Goal: Information Seeking & Learning: Learn about a topic

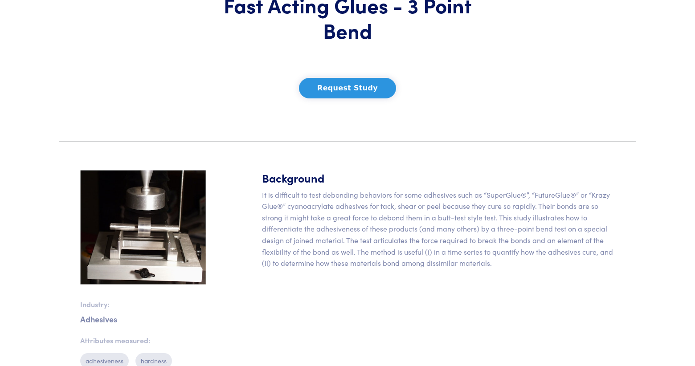
scroll to position [108, 0]
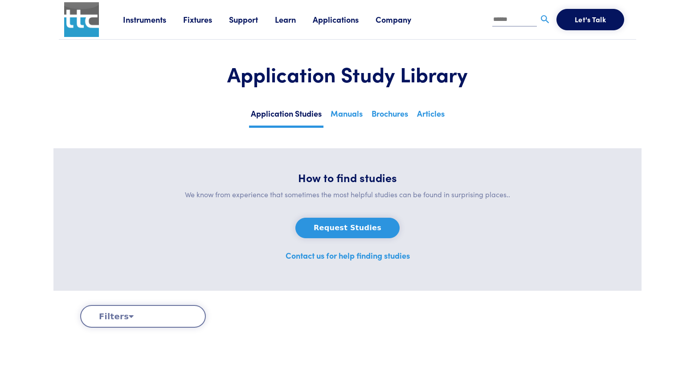
click at [282, 20] on link "Learn" at bounding box center [294, 19] width 38 height 11
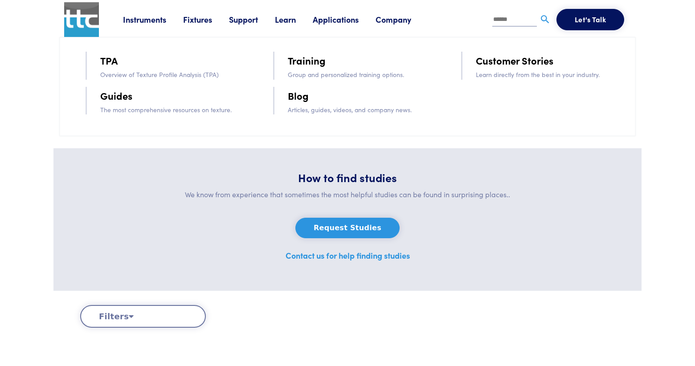
click at [294, 95] on link "Blog" at bounding box center [298, 96] width 21 height 16
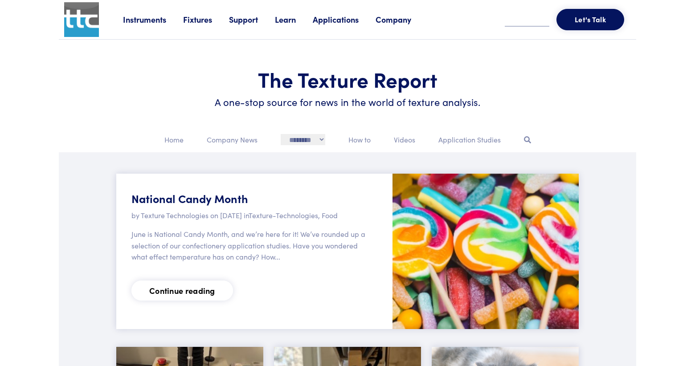
scroll to position [57, 0]
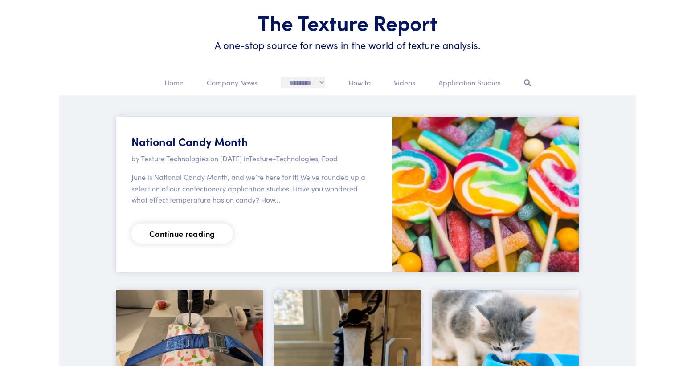
click at [319, 82] on select "**********" at bounding box center [303, 83] width 45 height 12
click at [369, 82] on p "How to" at bounding box center [359, 83] width 22 height 12
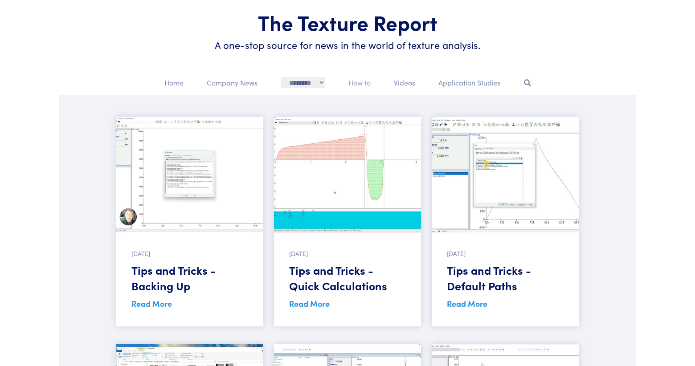
click at [369, 82] on p "How to" at bounding box center [359, 83] width 22 height 12
click at [406, 81] on p "Videos" at bounding box center [404, 83] width 21 height 12
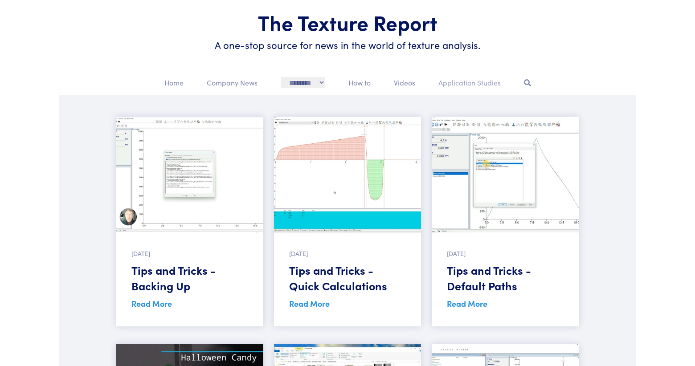
click at [460, 79] on p "Application Studies" at bounding box center [469, 83] width 62 height 12
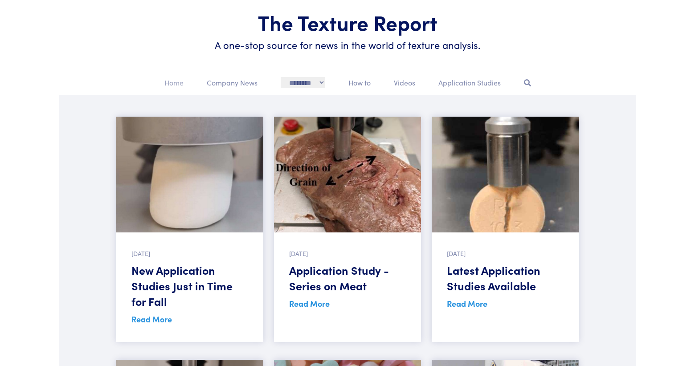
click at [176, 81] on p "Home" at bounding box center [173, 83] width 19 height 12
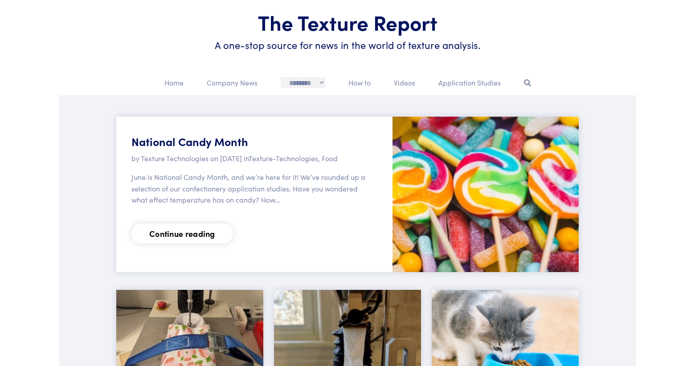
click at [321, 78] on select "**********" at bounding box center [303, 83] width 45 height 12
click at [310, 82] on select "**********" at bounding box center [303, 83] width 45 height 12
select select "********"
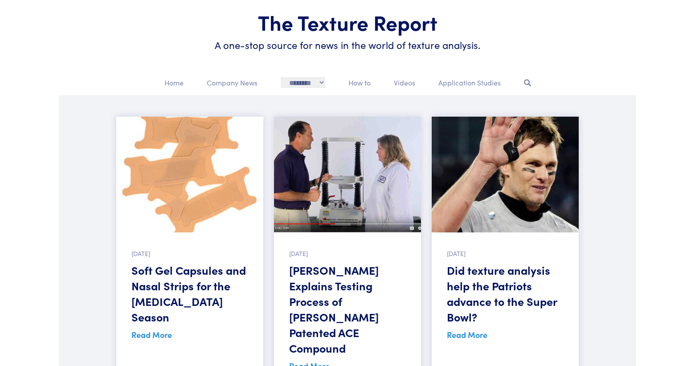
click at [166, 329] on link "Read More" at bounding box center [151, 334] width 41 height 11
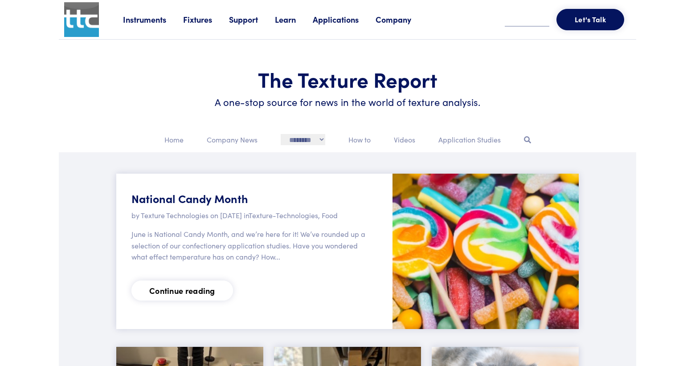
scroll to position [57, 0]
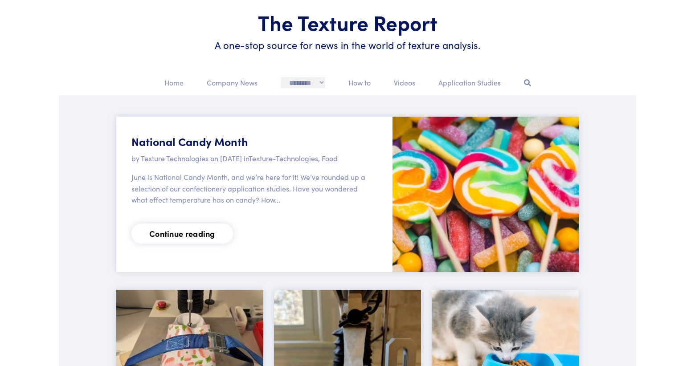
click at [326, 83] on div "**********" at bounding box center [302, 86] width 55 height 19
click at [320, 82] on select "**********" at bounding box center [303, 83] width 45 height 12
select select "********"
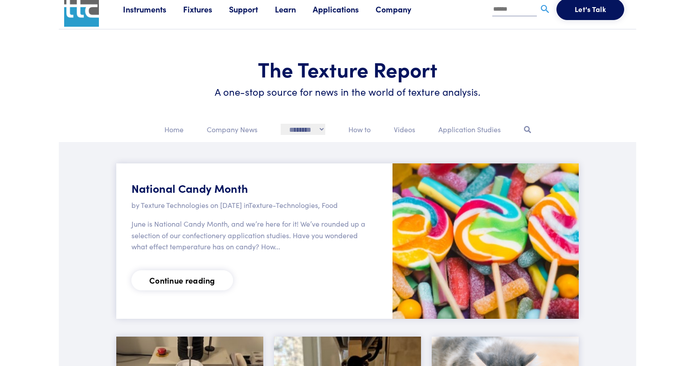
scroll to position [0, 0]
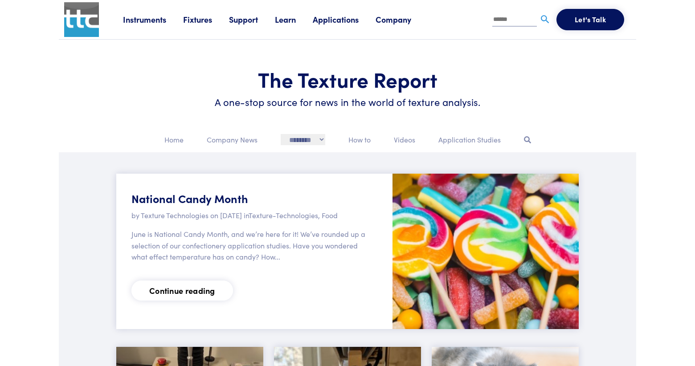
click at [256, 18] on link "Support" at bounding box center [252, 19] width 46 height 11
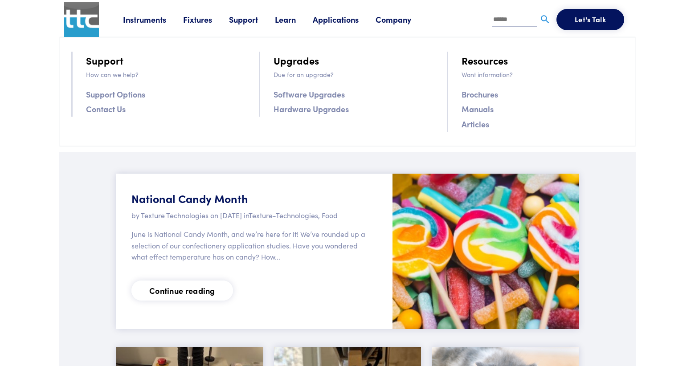
click at [210, 16] on link "Fixtures" at bounding box center [206, 19] width 46 height 11
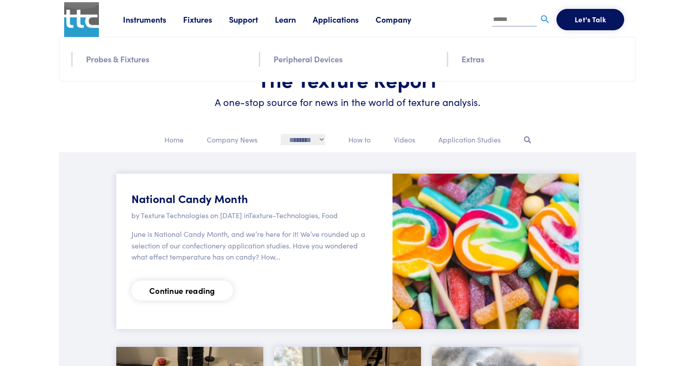
click at [146, 56] on link "Probes & Fixtures" at bounding box center [117, 59] width 63 height 13
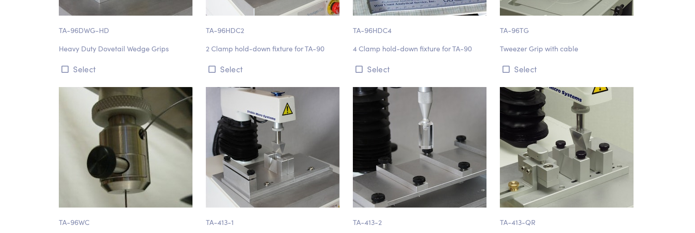
scroll to position [5040, 0]
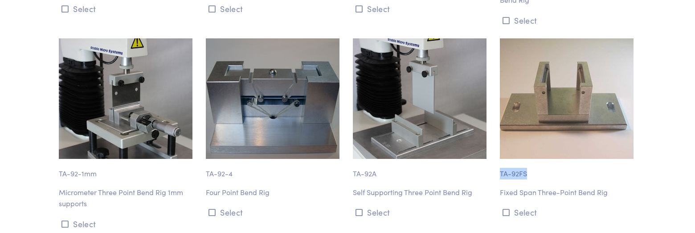
drag, startPoint x: 500, startPoint y: 116, endPoint x: 533, endPoint y: 116, distance: 33.0
click at [533, 159] on p "TA-92FS" at bounding box center [568, 169] width 136 height 20
copy p "TA-92FS"
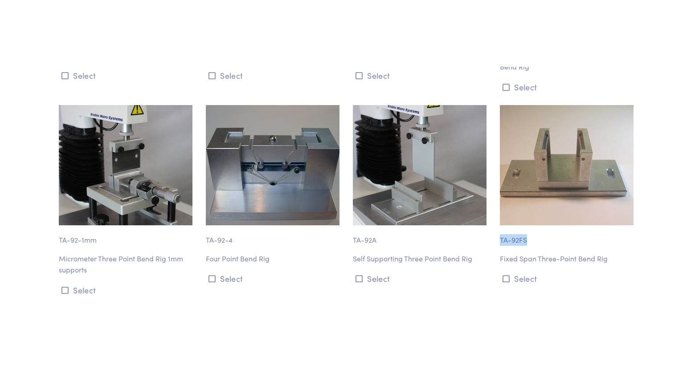
scroll to position [0, 0]
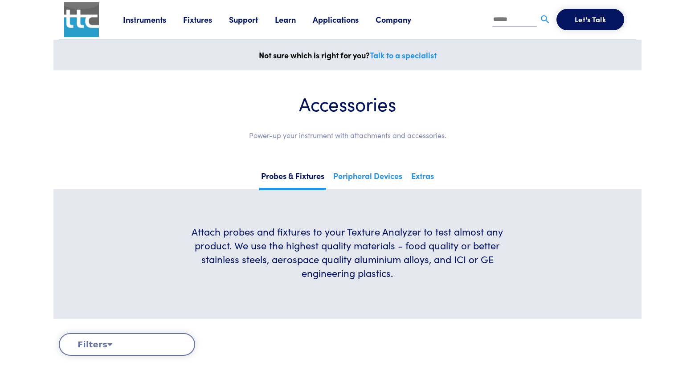
click at [283, 18] on link "Learn" at bounding box center [294, 19] width 38 height 11
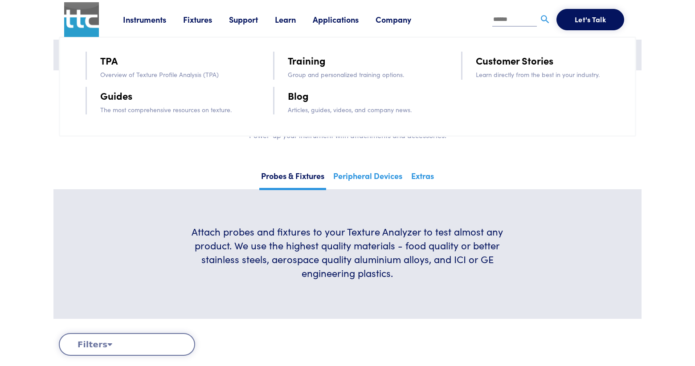
click at [321, 18] on link "Applications" at bounding box center [344, 19] width 63 height 11
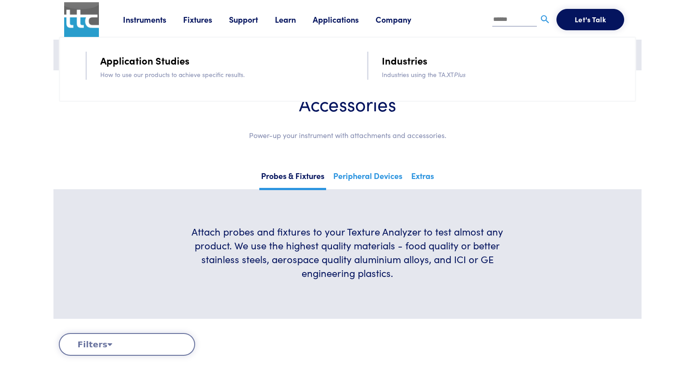
click at [171, 61] on link "Application Studies" at bounding box center [144, 61] width 89 height 16
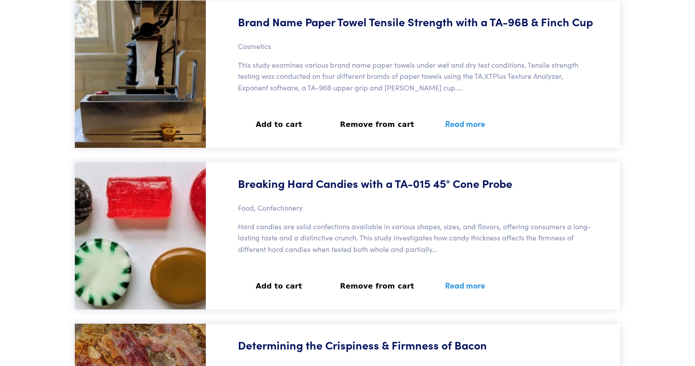
scroll to position [27612, 0]
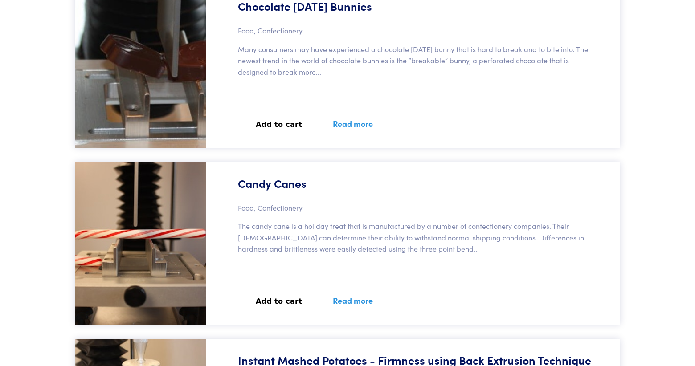
click at [341, 300] on link "Read more" at bounding box center [352, 300] width 61 height 33
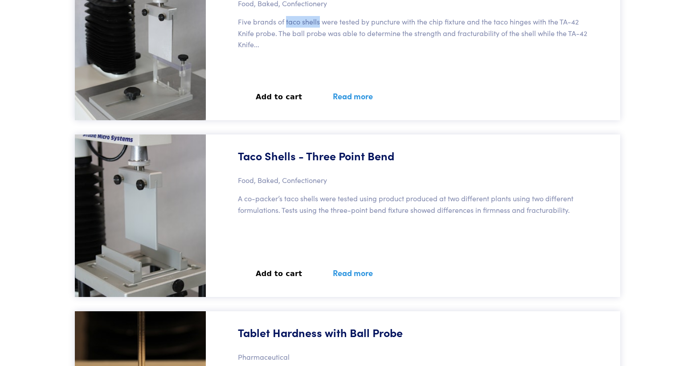
scroll to position [44848, 0]
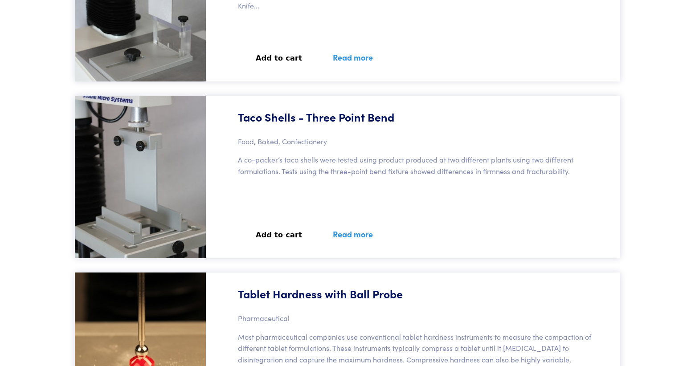
click at [337, 236] on link "Read more" at bounding box center [352, 234] width 61 height 33
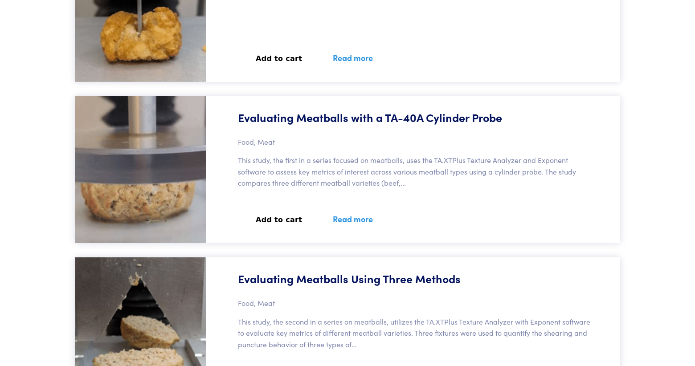
scroll to position [20531, 0]
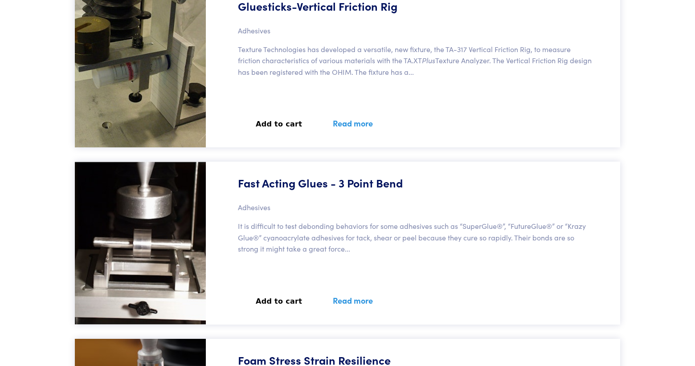
click at [337, 302] on link "Read more" at bounding box center [352, 300] width 61 height 33
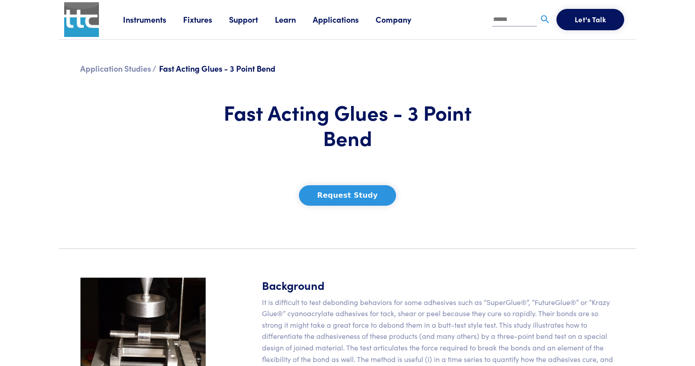
scroll to position [2, 0]
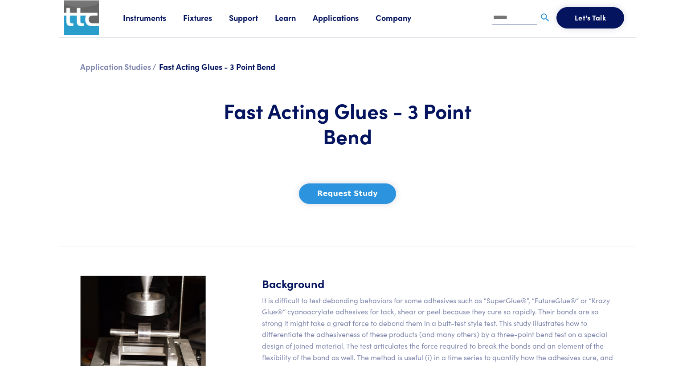
click at [206, 16] on link "Fixtures" at bounding box center [206, 17] width 46 height 11
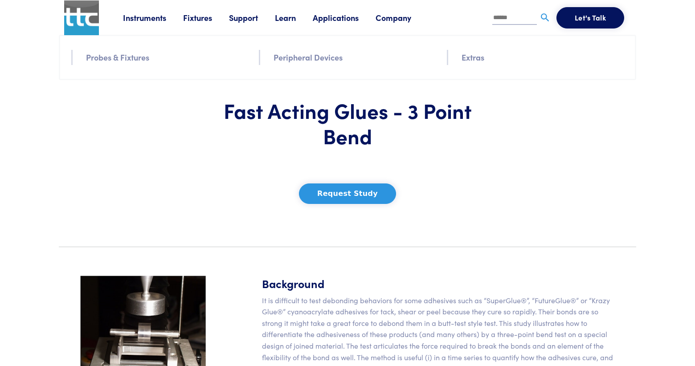
click at [141, 52] on link "Probes & Fixtures" at bounding box center [117, 57] width 63 height 13
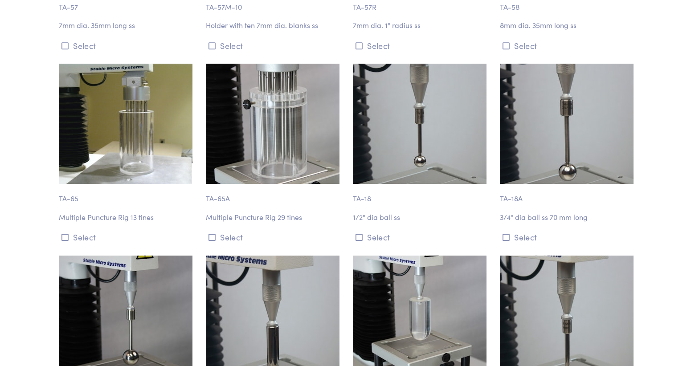
scroll to position [4788, 0]
